Goal: Navigation & Orientation: Find specific page/section

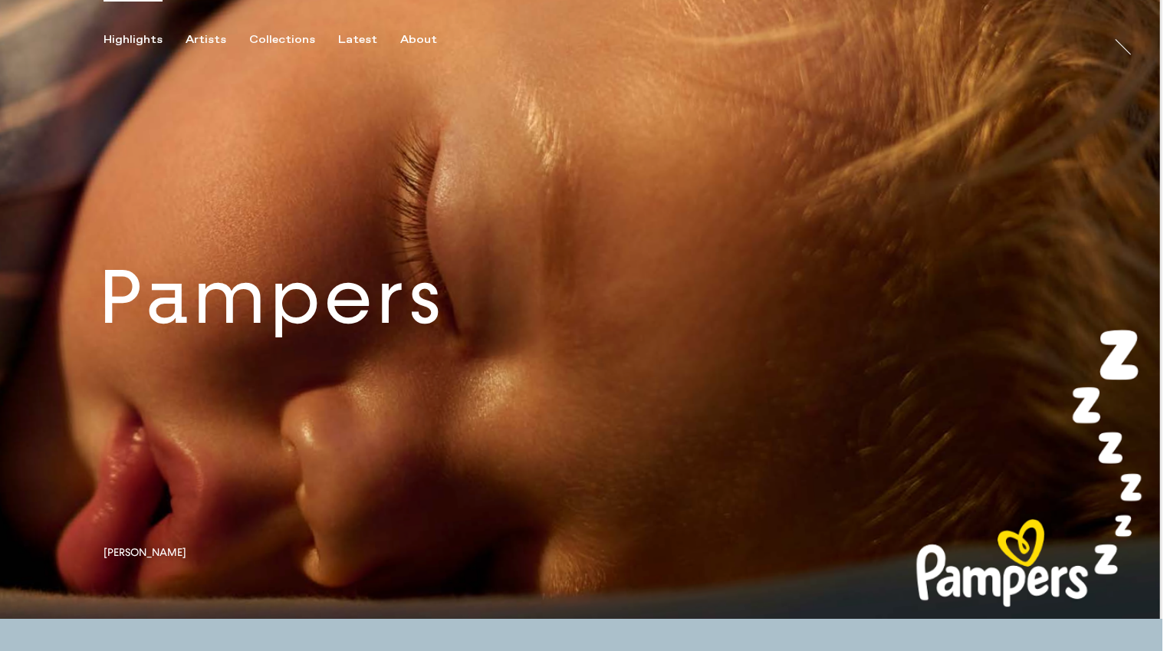
click at [303, 333] on link at bounding box center [581, 309] width 1163 height 619
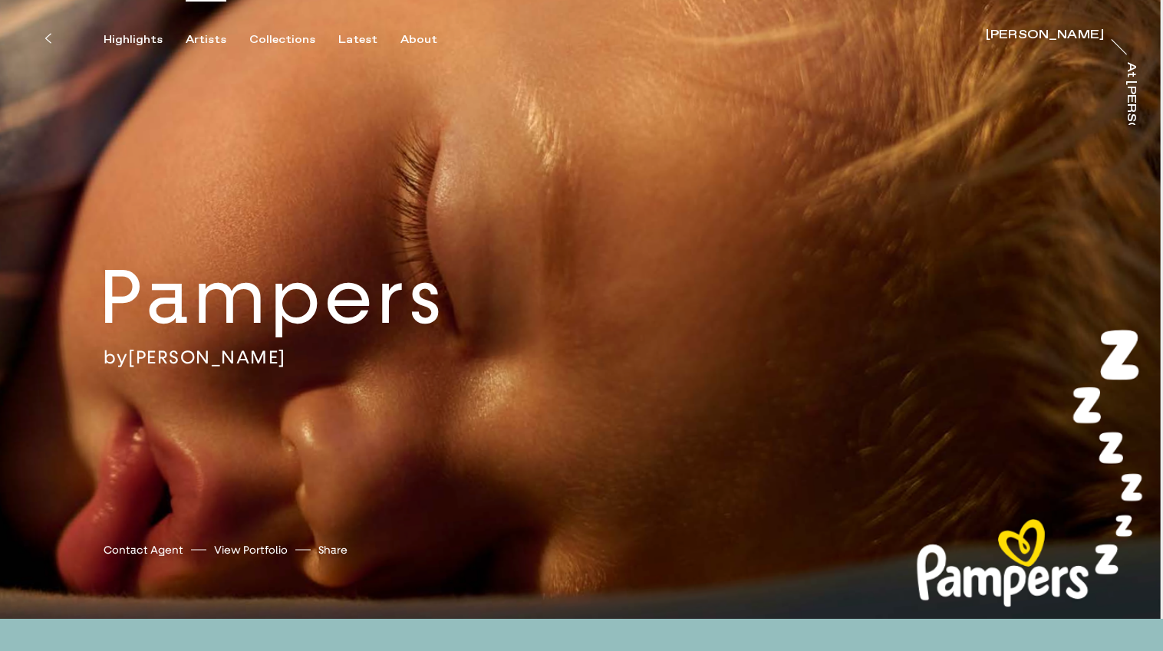
click at [207, 41] on div "Artists" at bounding box center [206, 40] width 41 height 14
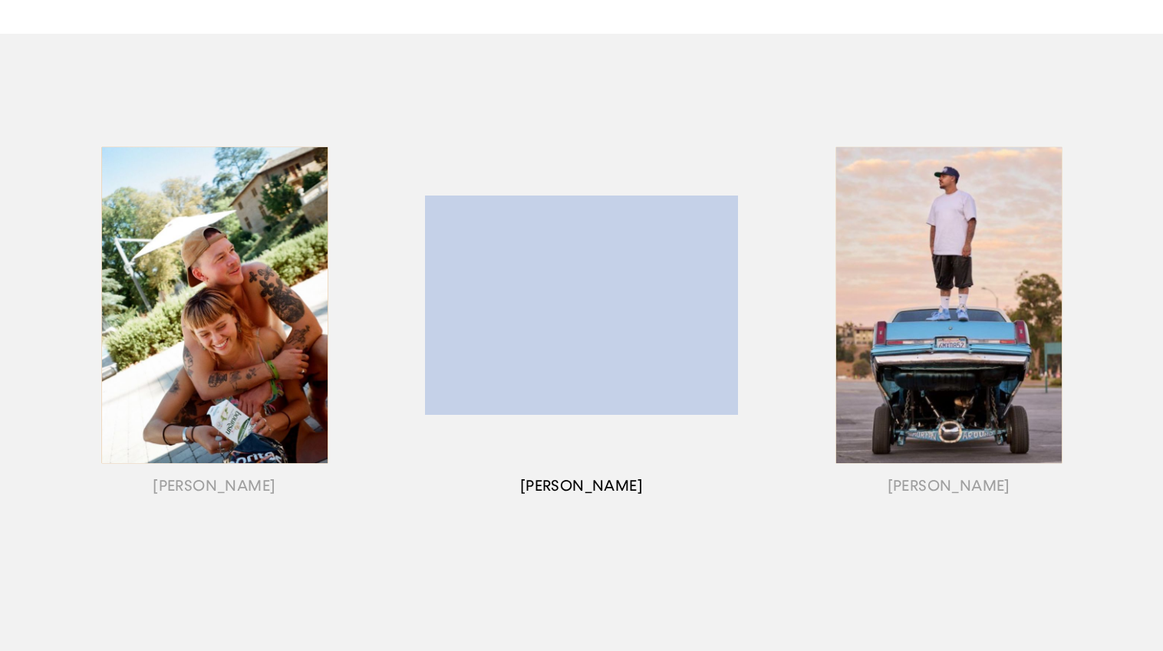
scroll to position [153, 0]
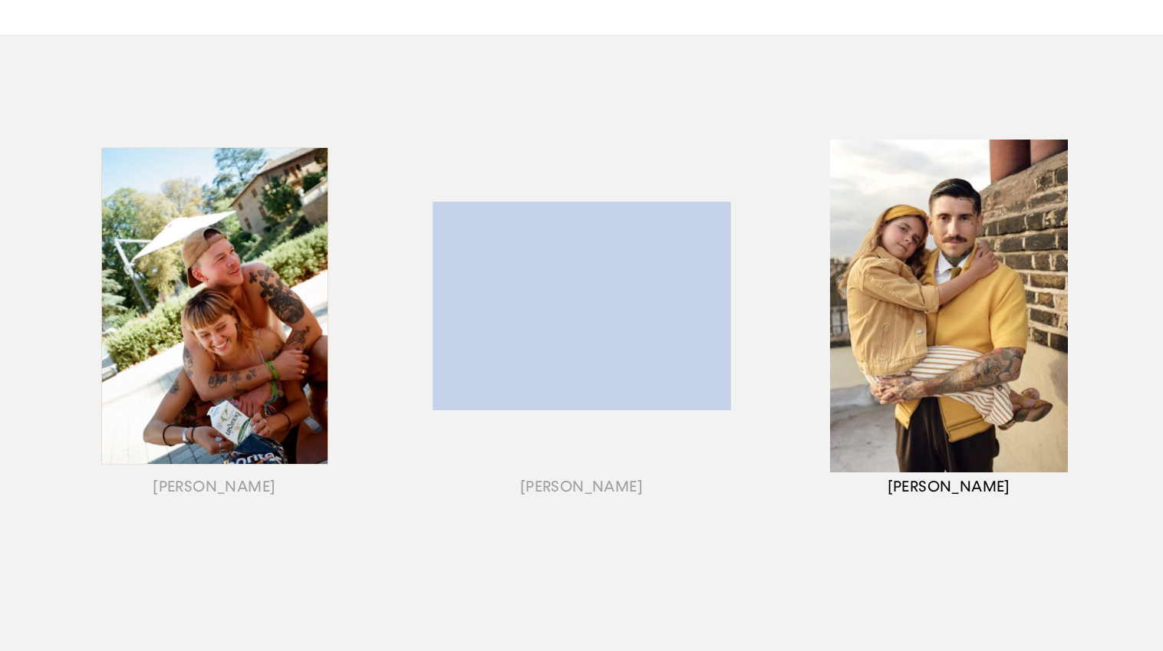
click at [963, 285] on div "button" at bounding box center [948, 325] width 367 height 479
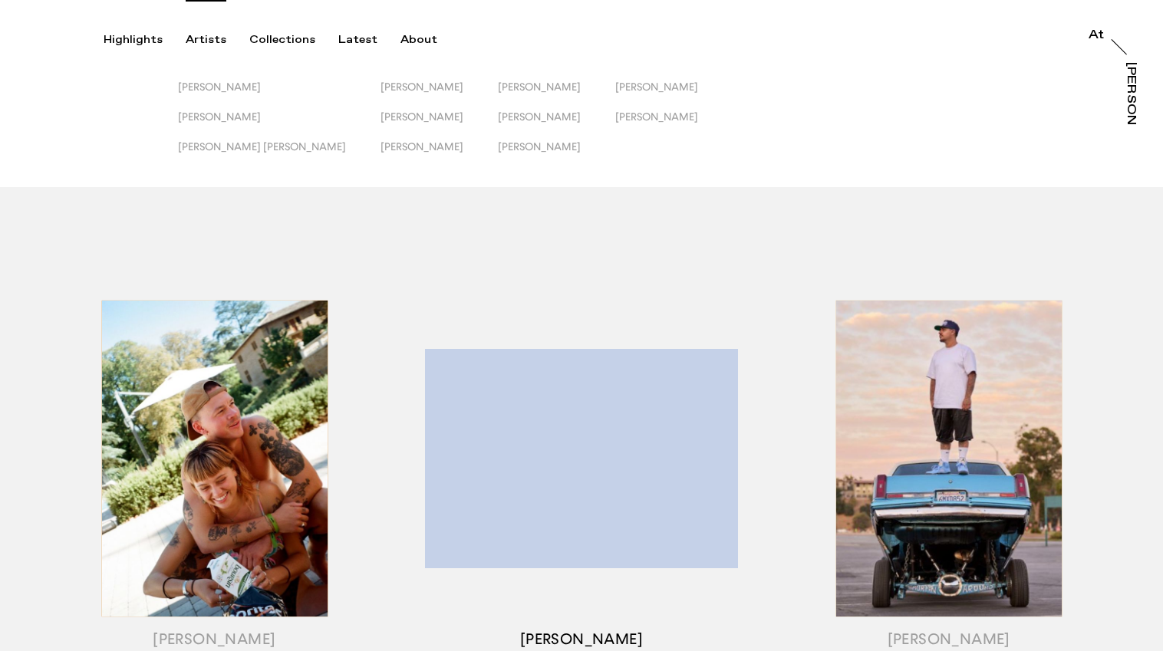
click at [587, 438] on div "button" at bounding box center [581, 478] width 367 height 479
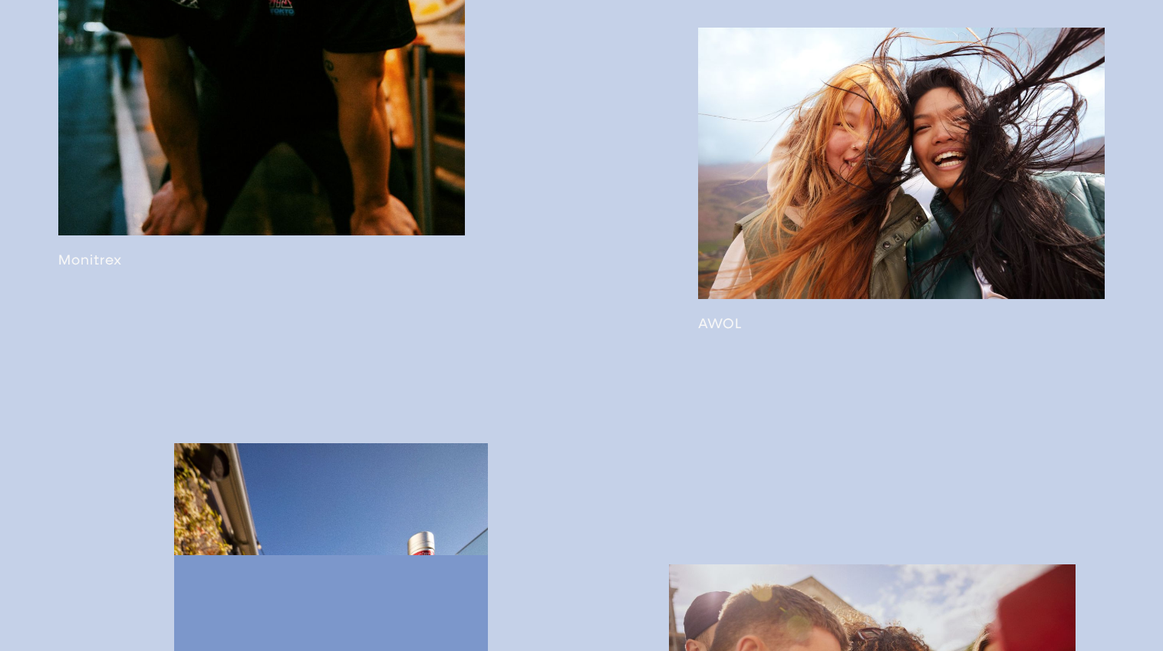
scroll to position [2429, 0]
